Goal: Communication & Community: Connect with others

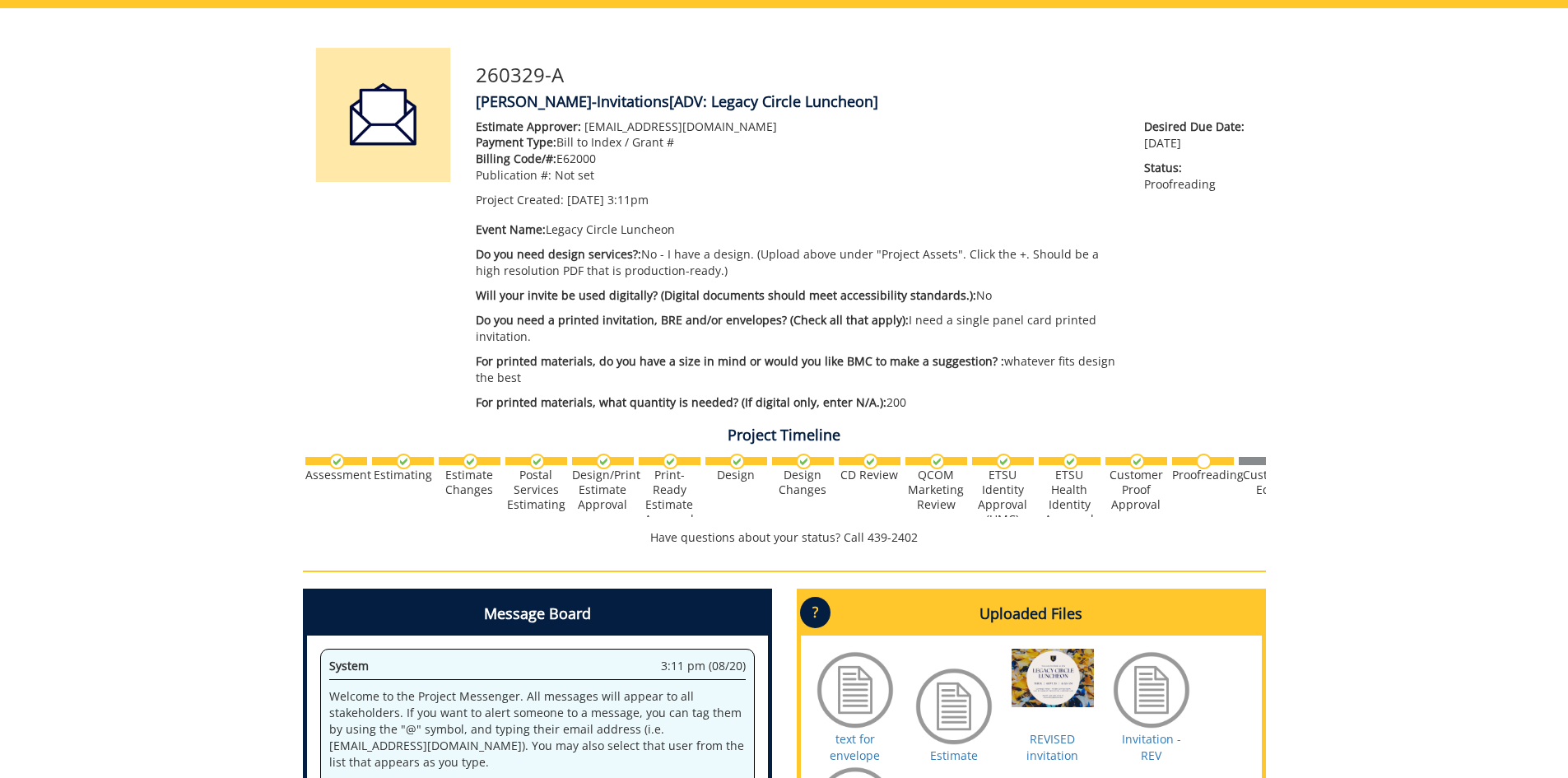
scroll to position [163, 0]
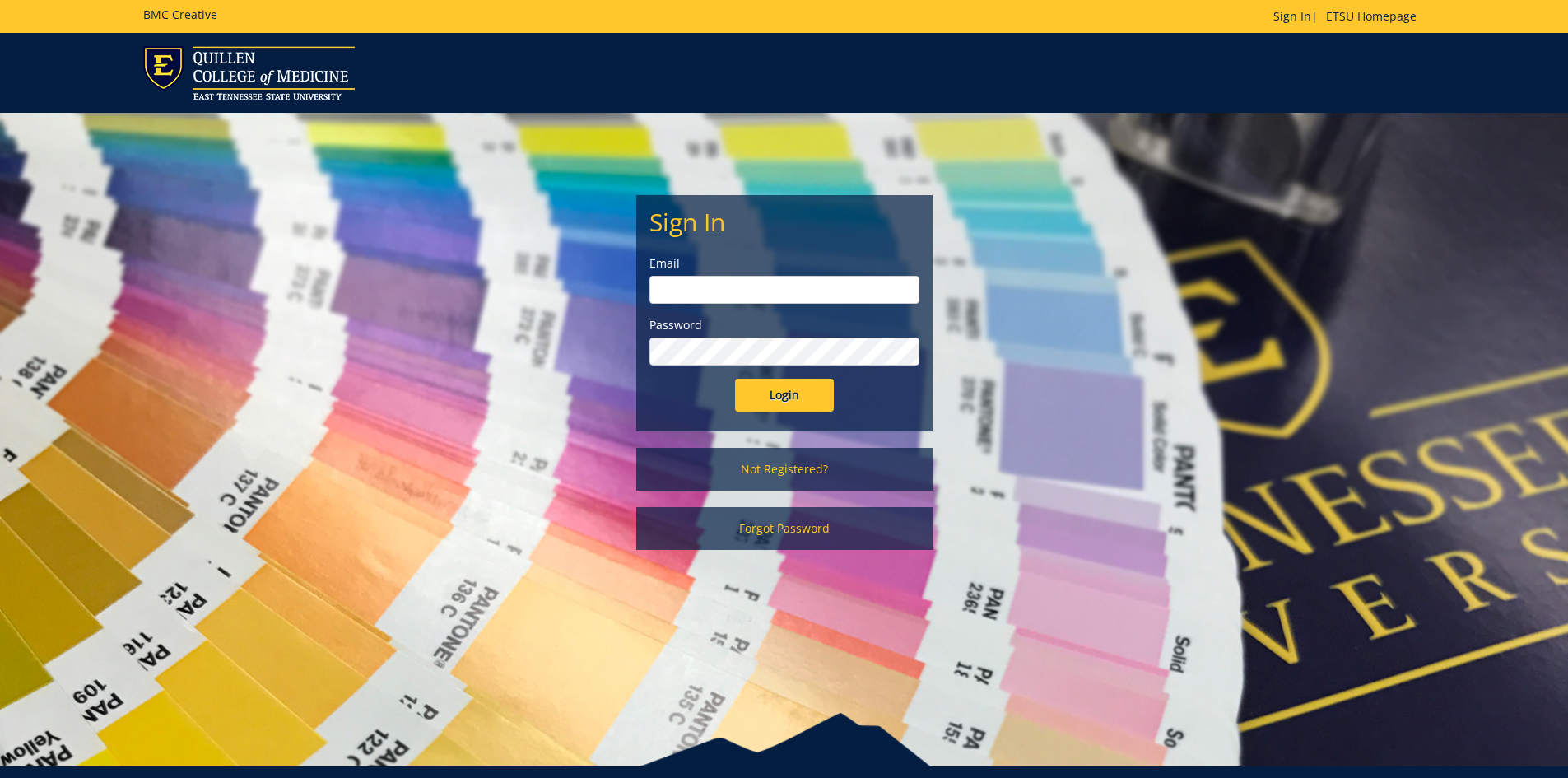
click at [688, 281] on input "email" at bounding box center [784, 289] width 270 height 28
type input "[EMAIL_ADDRESS][DOMAIN_NAME]"
click at [735, 379] on input "Login" at bounding box center [784, 395] width 99 height 33
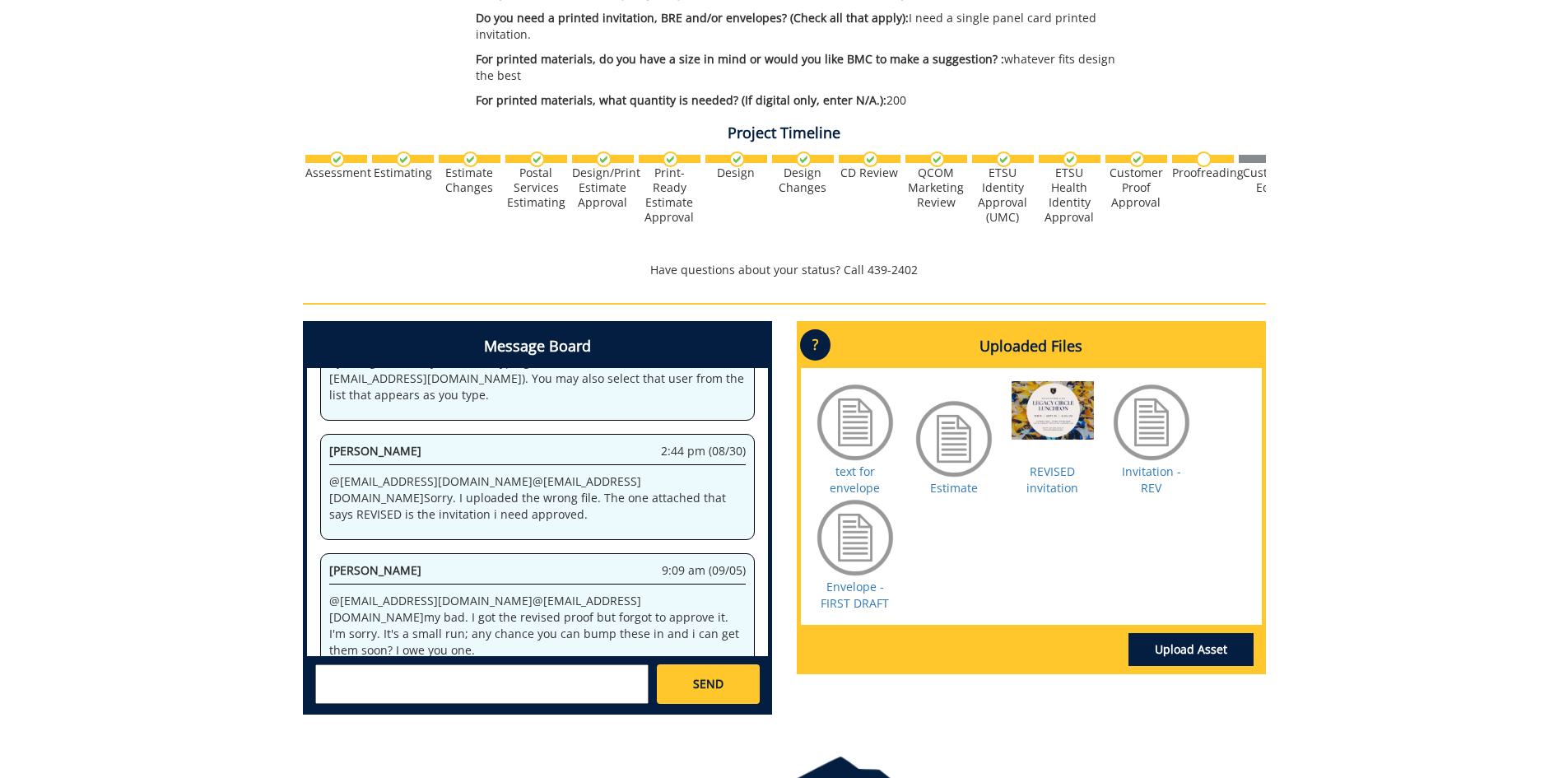
scroll to position [494, 0]
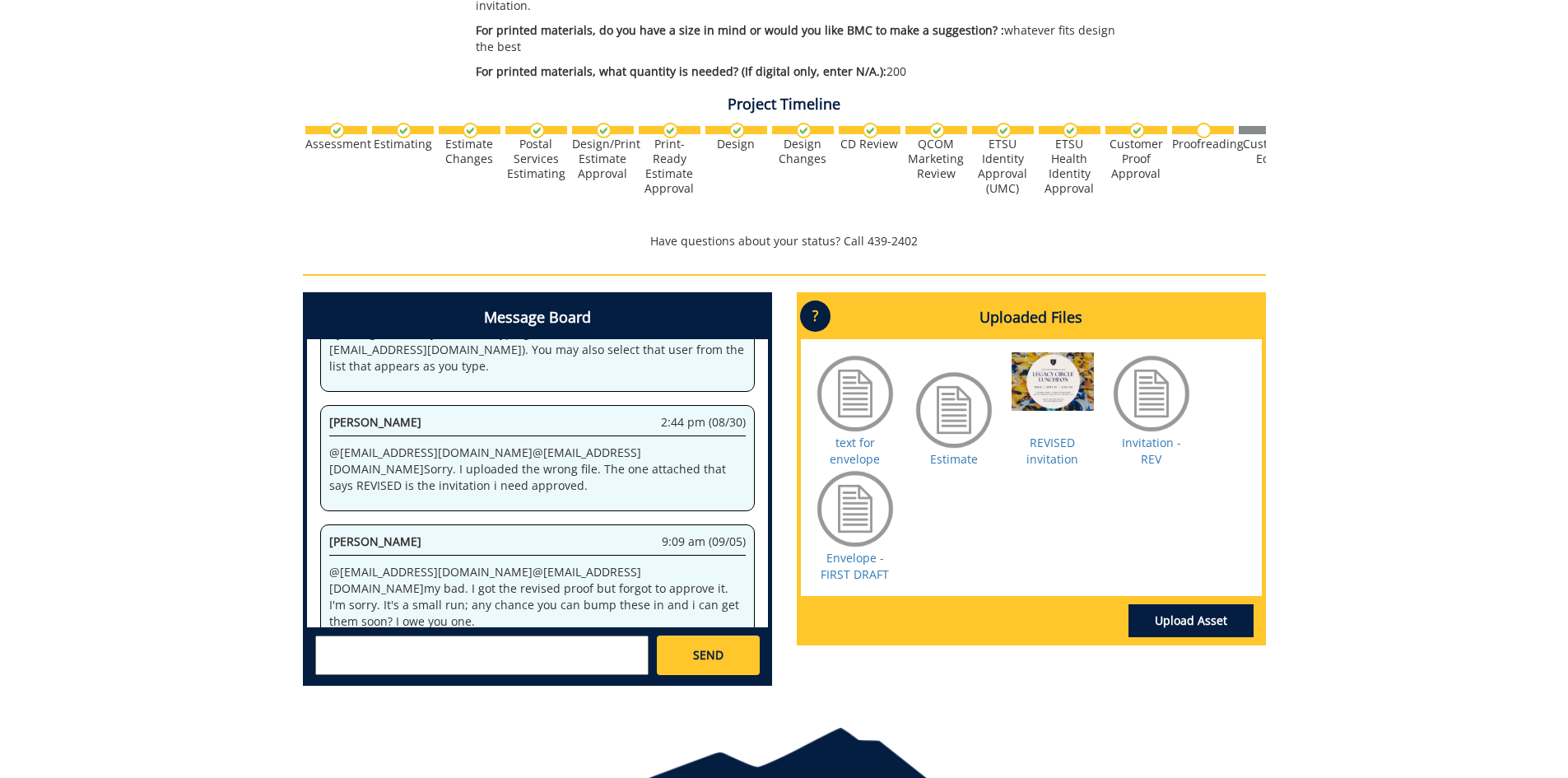
click at [334, 648] on textarea at bounding box center [481, 655] width 334 height 40
type textarea "@[EMAIL_ADDRESS][DOMAIN_NAME] @[EMAIL_ADDRESS][DOMAIN_NAME] Hey just checking i…"
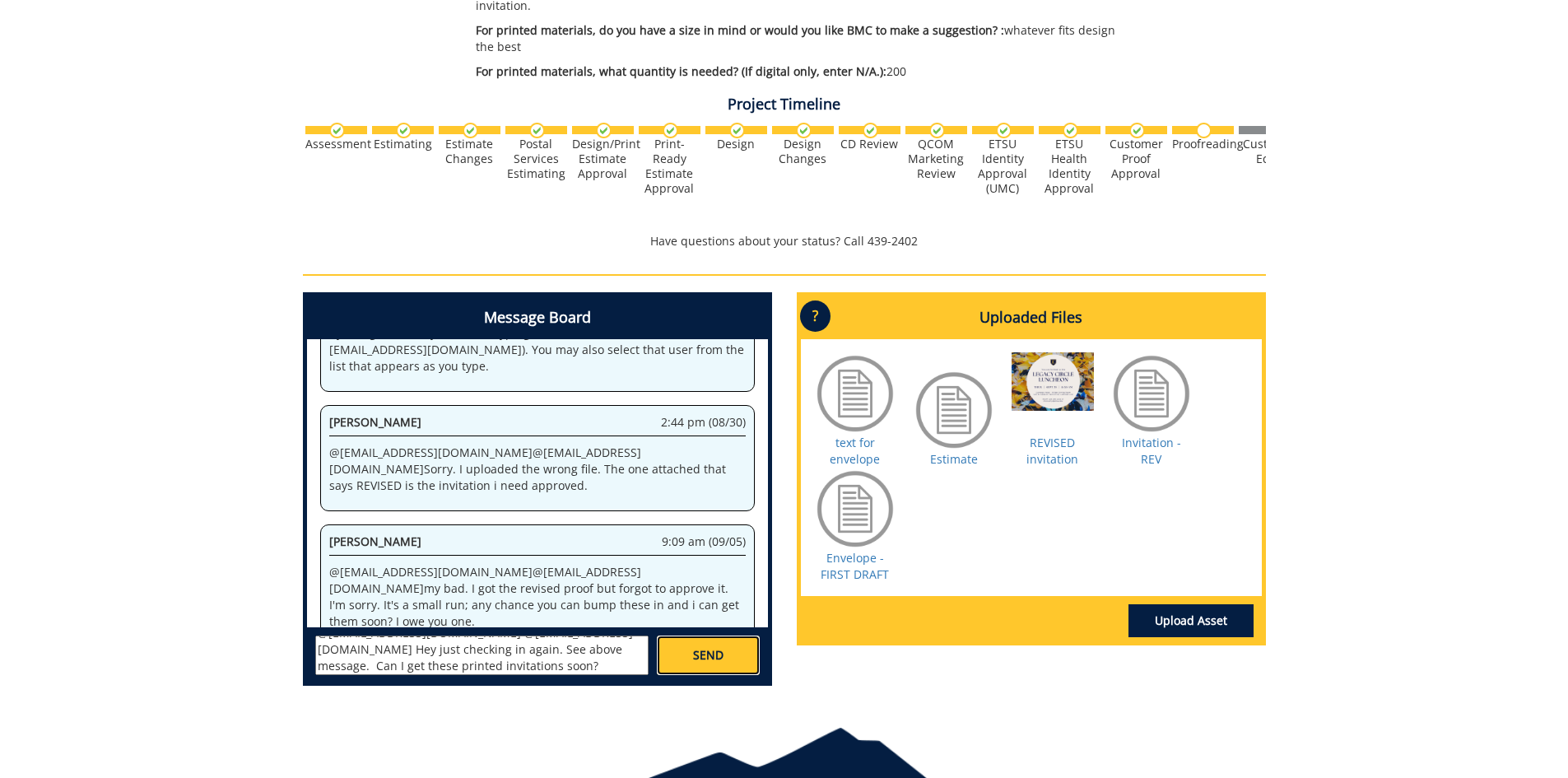
click at [748, 661] on link "SEND" at bounding box center [708, 655] width 102 height 40
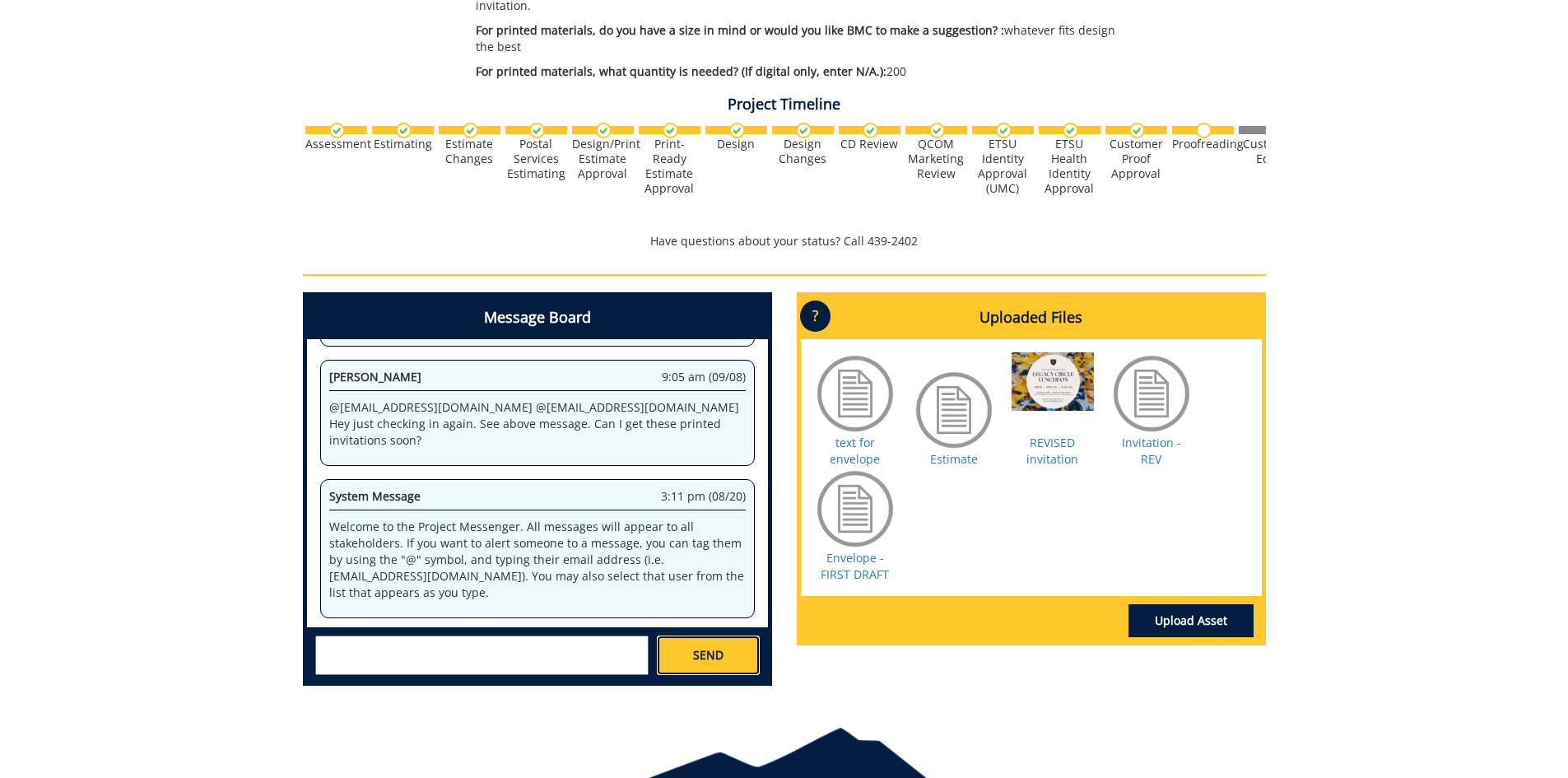
scroll to position [34789, 0]
